Goal: Task Accomplishment & Management: Manage account settings

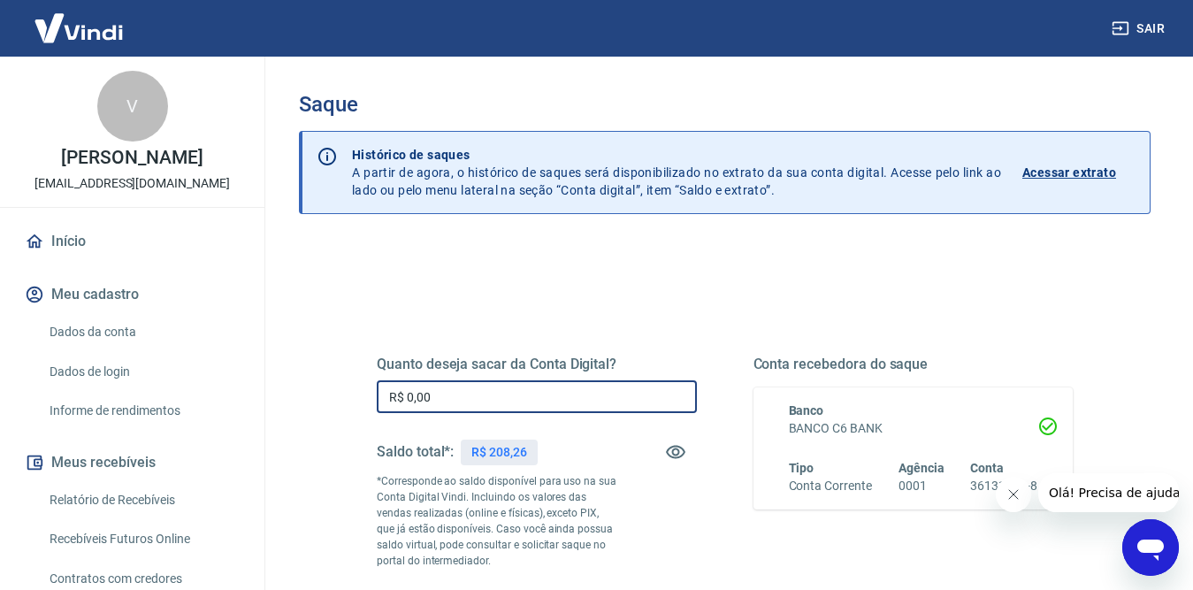
drag, startPoint x: 347, startPoint y: 382, endPoint x: 285, endPoint y: 387, distance: 62.1
click at [286, 386] on div "Saque Histórico de saques A partir de agora, o histórico de saques será disponi…" at bounding box center [725, 409] width 894 height 705
type input "R$ 208,26"
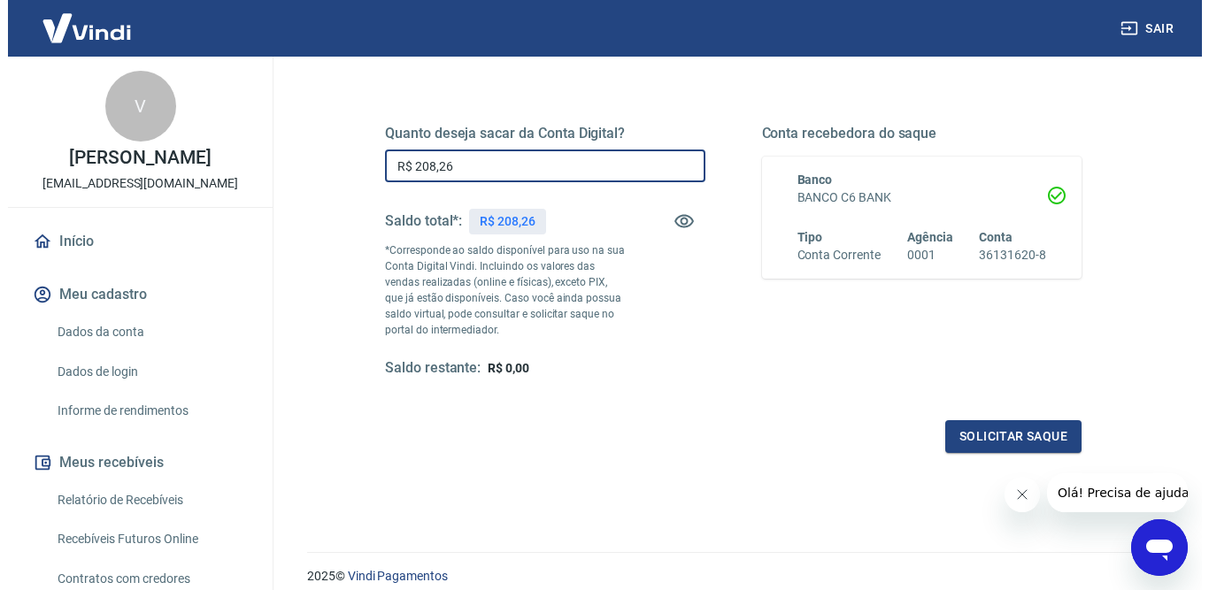
scroll to position [301, 0]
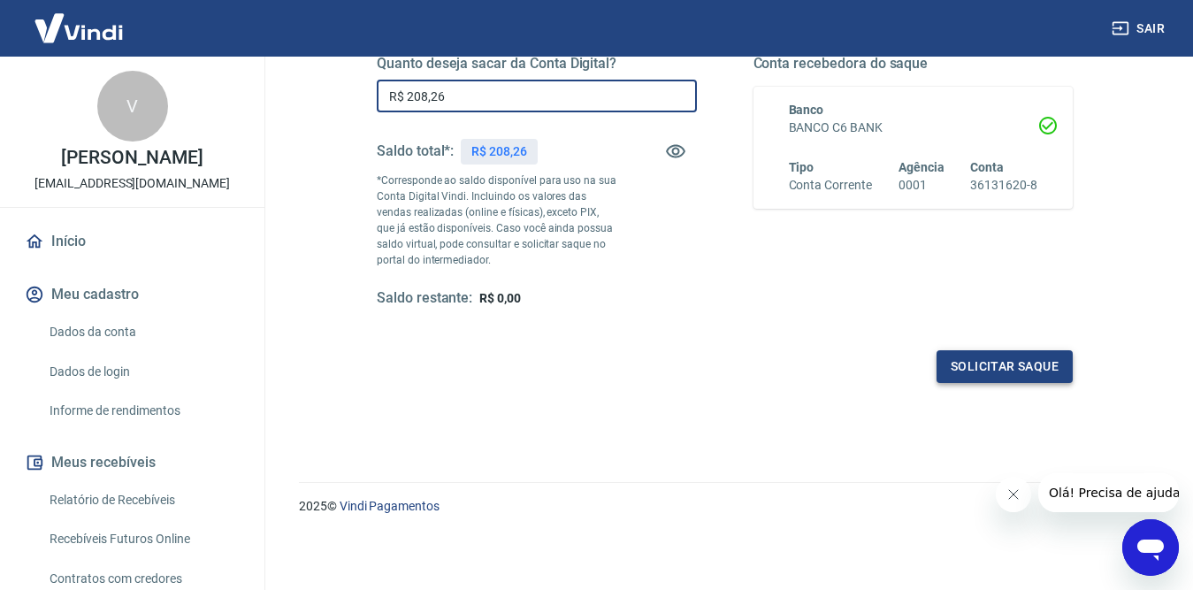
click at [1029, 373] on button "Solicitar saque" at bounding box center [1005, 366] width 136 height 33
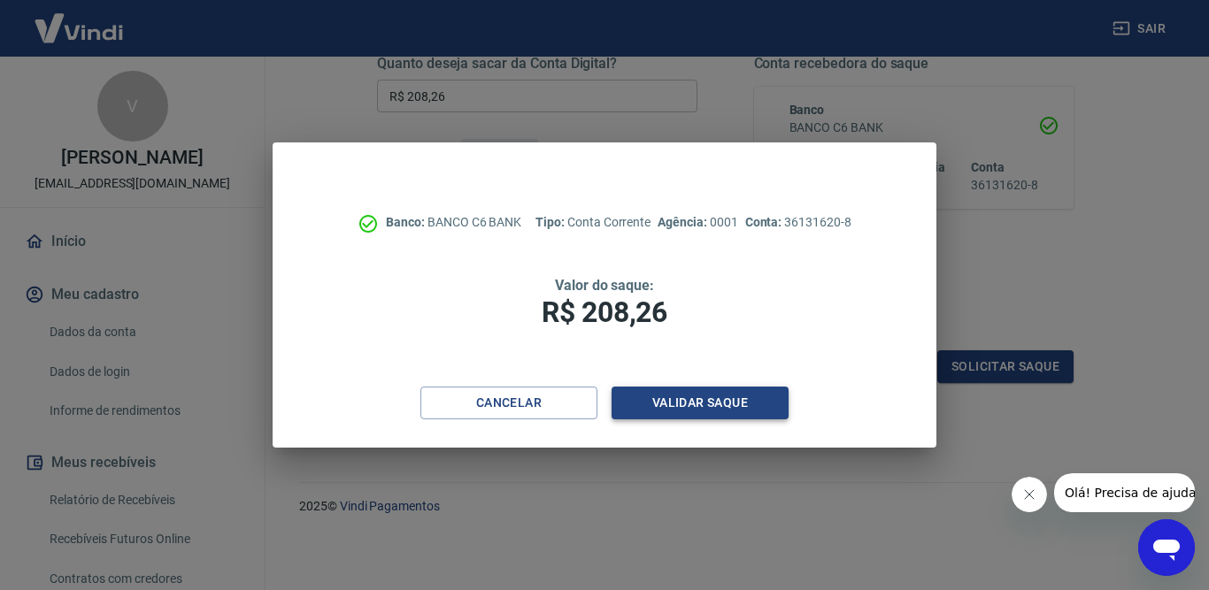
click at [710, 403] on button "Validar saque" at bounding box center [699, 403] width 177 height 33
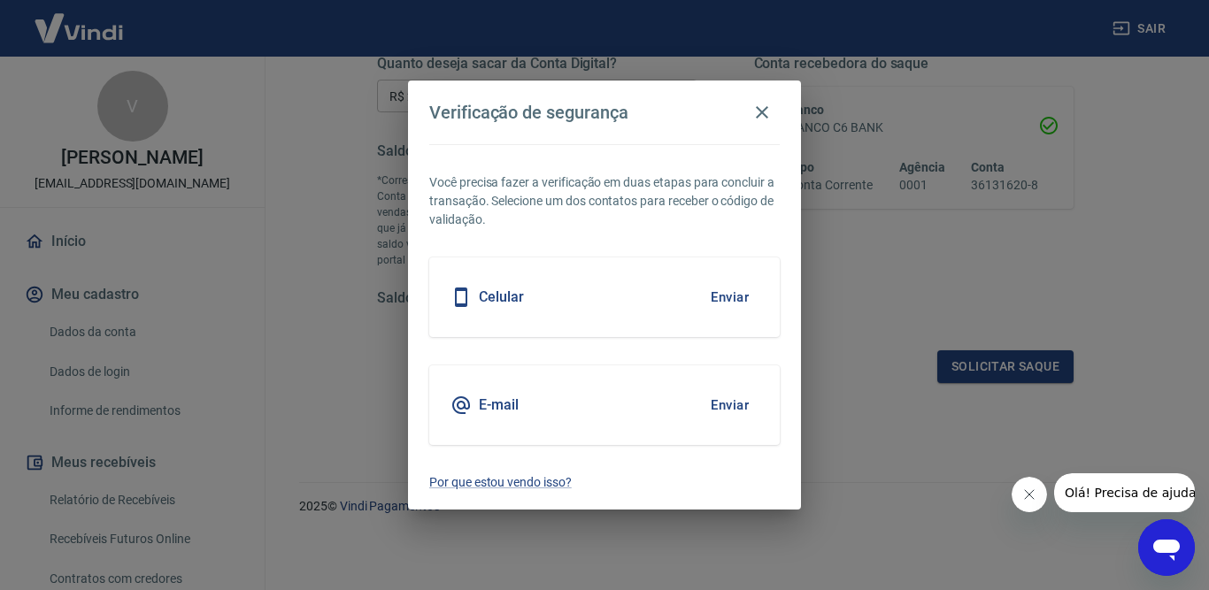
click at [712, 299] on button "Enviar" at bounding box center [730, 297] width 58 height 37
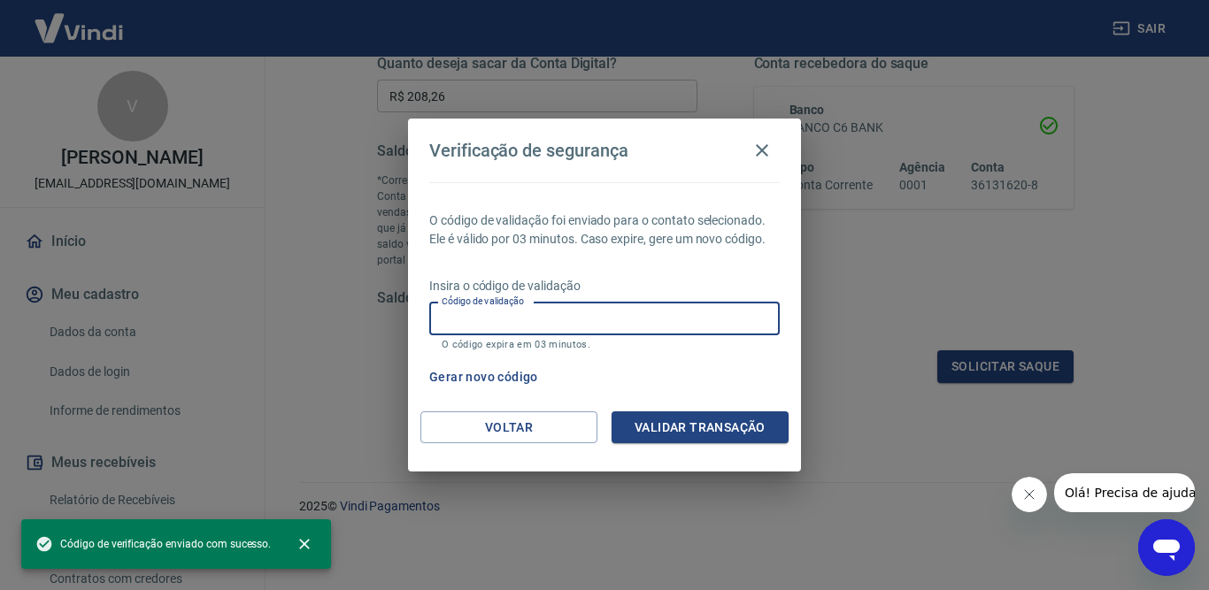
click at [578, 316] on input "Código de validação" at bounding box center [604, 319] width 350 height 33
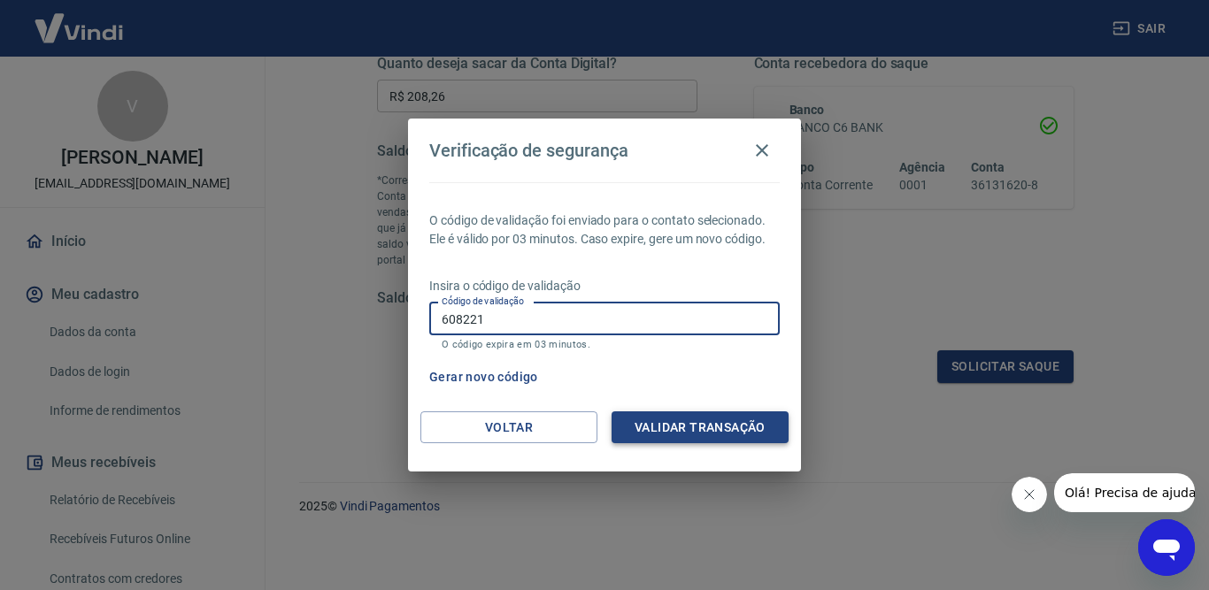
type input "608221"
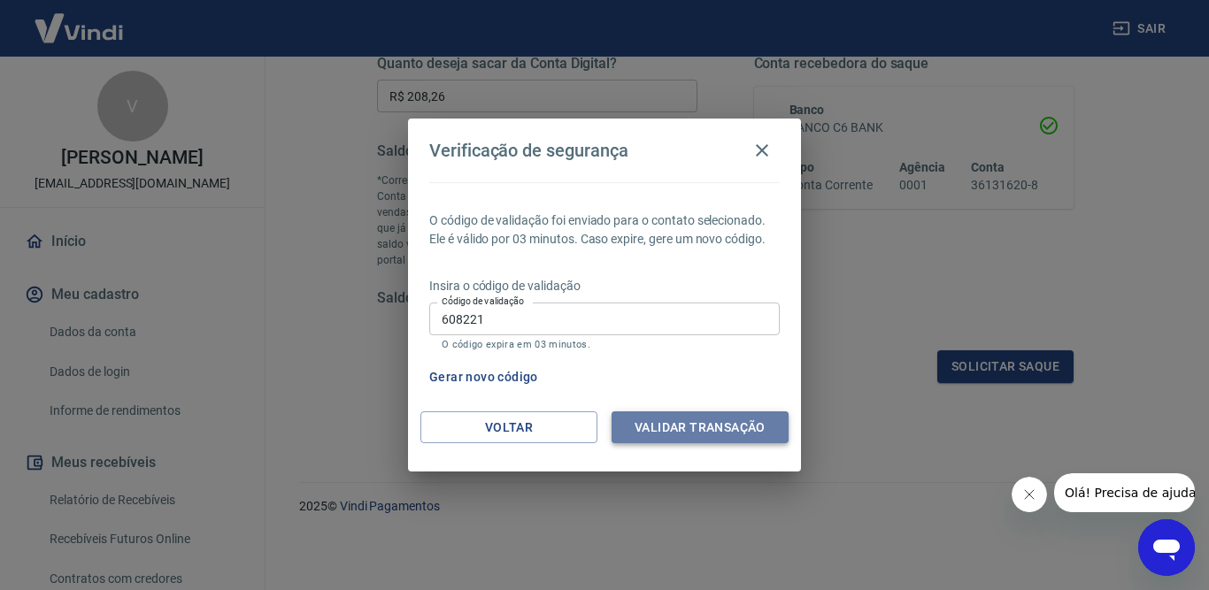
click at [748, 427] on button "Validar transação" at bounding box center [699, 427] width 177 height 33
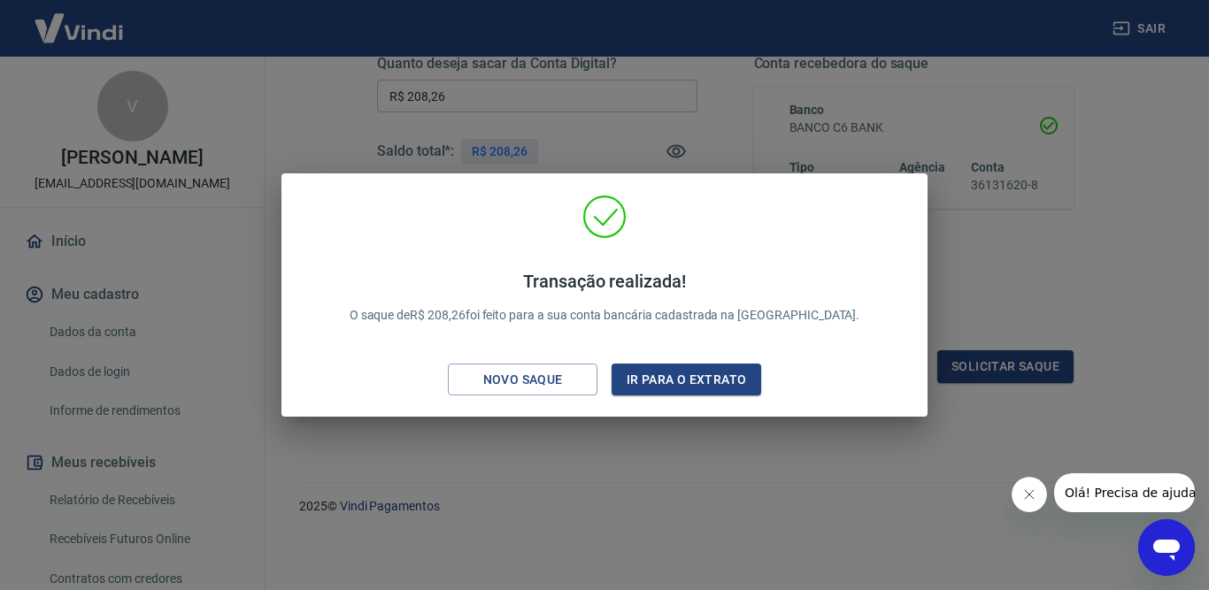
click at [975, 271] on div "Transação realizada! O saque de R$ 208,26 foi feito para a sua conta bancária c…" at bounding box center [604, 295] width 1209 height 590
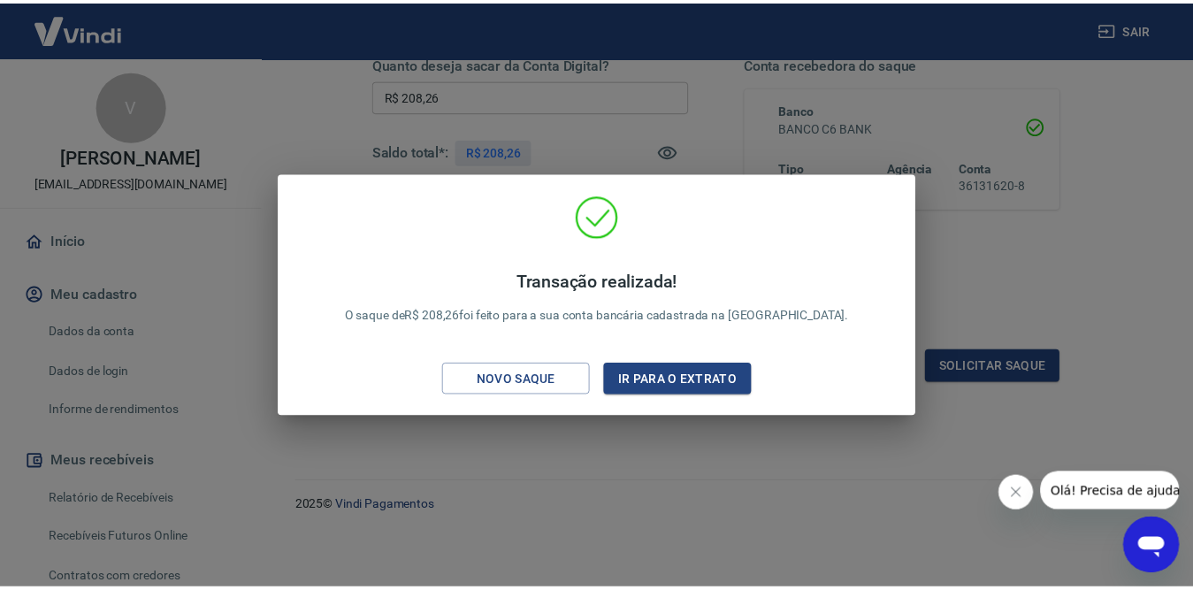
scroll to position [285, 0]
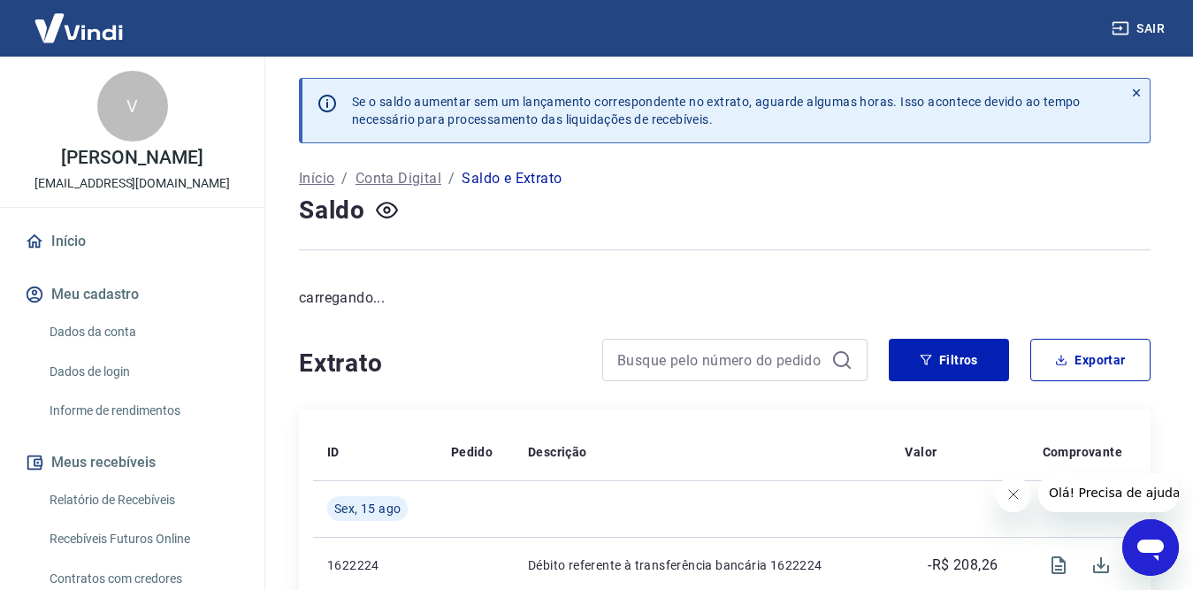
scroll to position [265, 0]
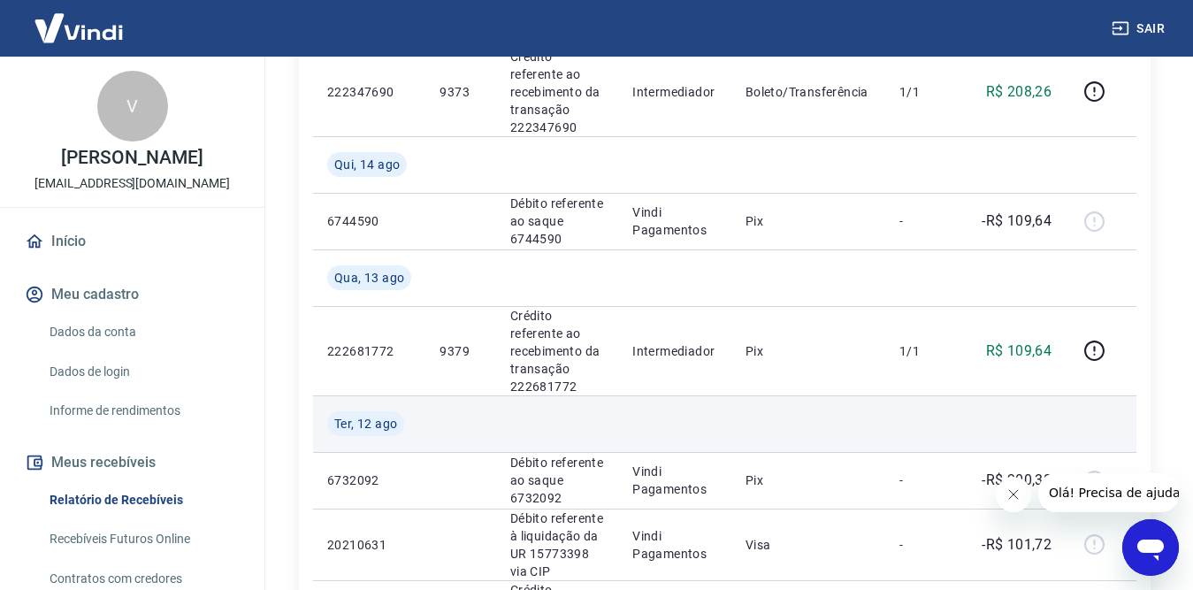
scroll to position [619, 0]
